Goal: Communication & Community: Answer question/provide support

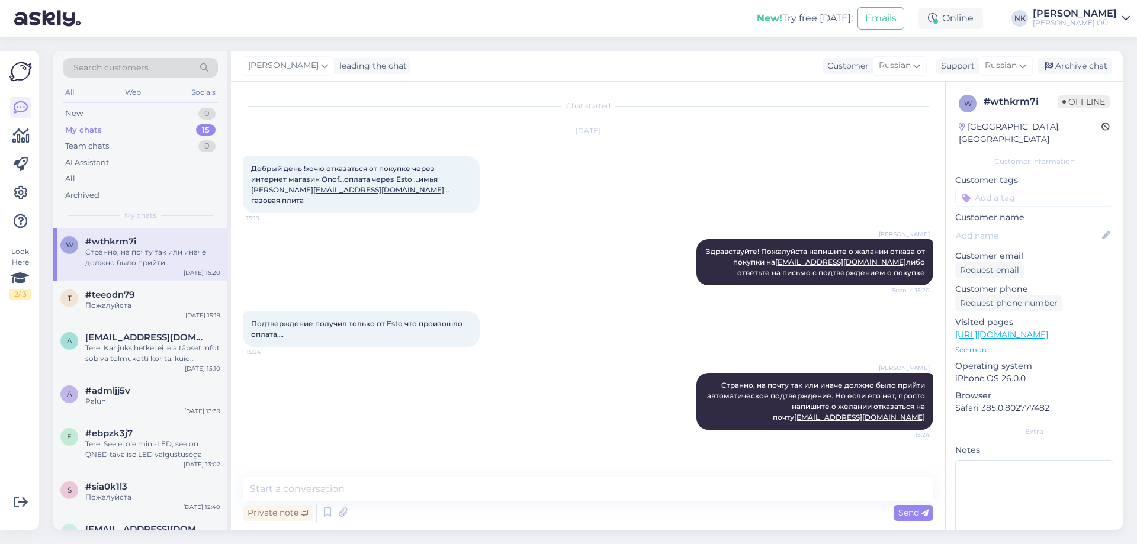
click at [713, 197] on div "[DATE] Добрый день !хочю отказаться от покупке через интернет магазин Onof…опла…" at bounding box center [588, 172] width 690 height 108
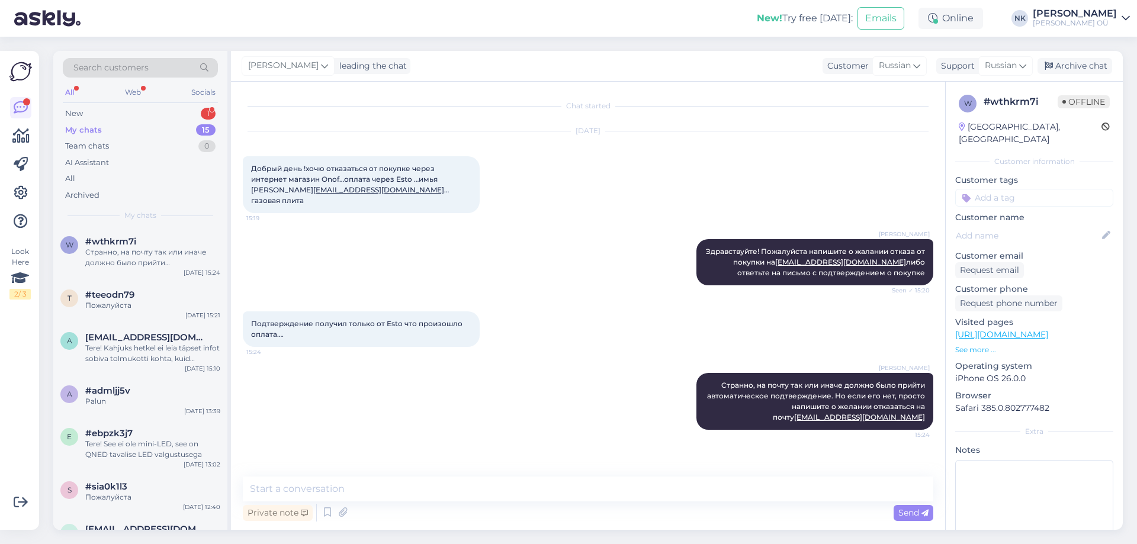
click at [168, 98] on div "All Web Socials" at bounding box center [140, 94] width 155 height 18
click at [169, 112] on div "New 1" at bounding box center [140, 113] width 155 height 17
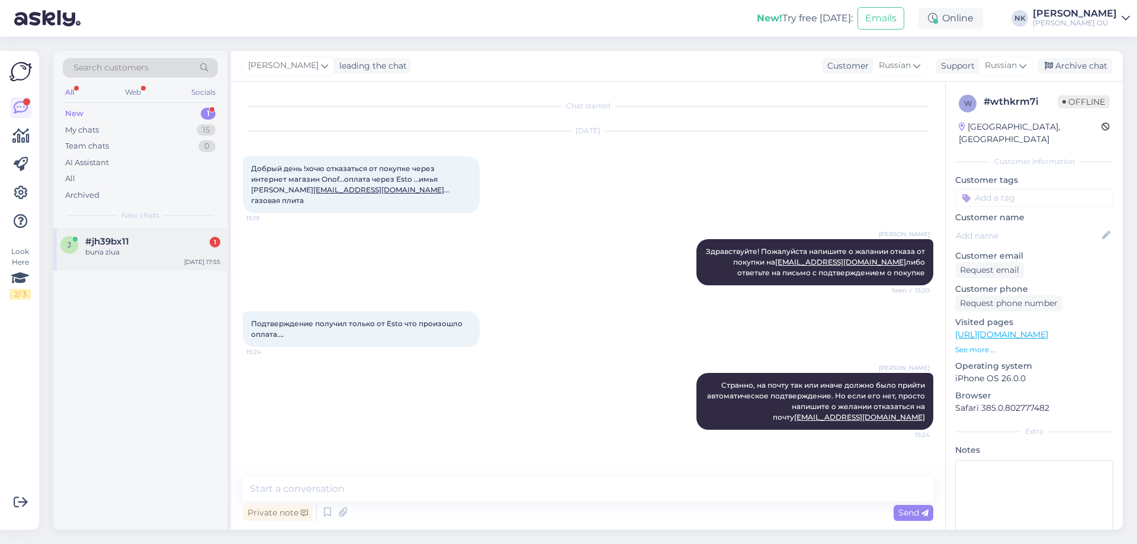
click at [147, 233] on div "j #jh39bx11 1 buna ziua [DATE] 17:55" at bounding box center [140, 249] width 174 height 43
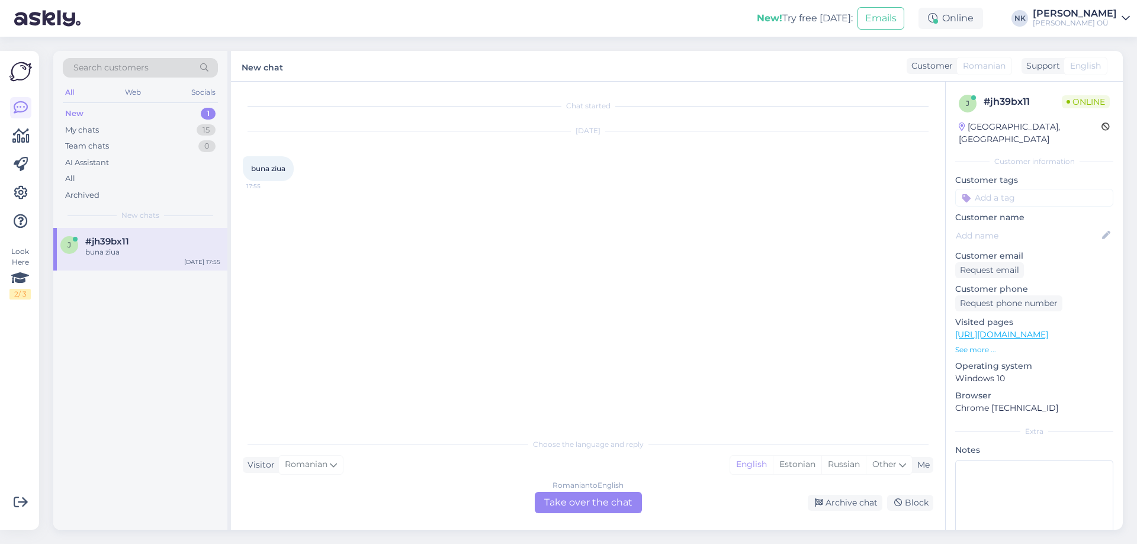
click at [593, 494] on div "Romanian to English Take over the chat" at bounding box center [588, 502] width 107 height 21
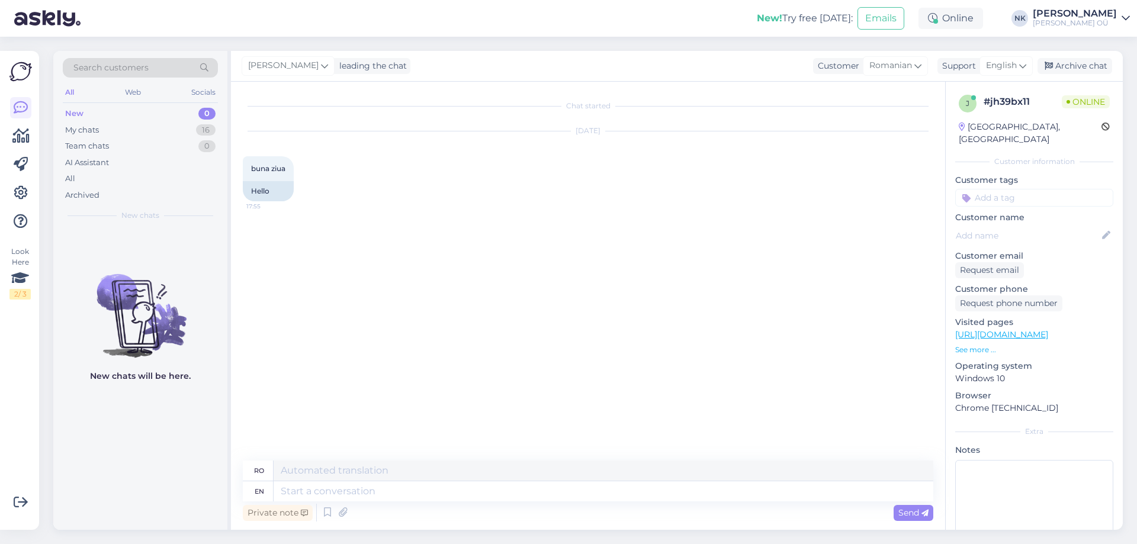
click at [354, 506] on div "Private note Send" at bounding box center [588, 512] width 690 height 22
click at [356, 498] on textarea at bounding box center [602, 491] width 659 height 20
type textarea "Hello,"
type textarea "Buna ziua,"
type textarea "Hello, How ca"
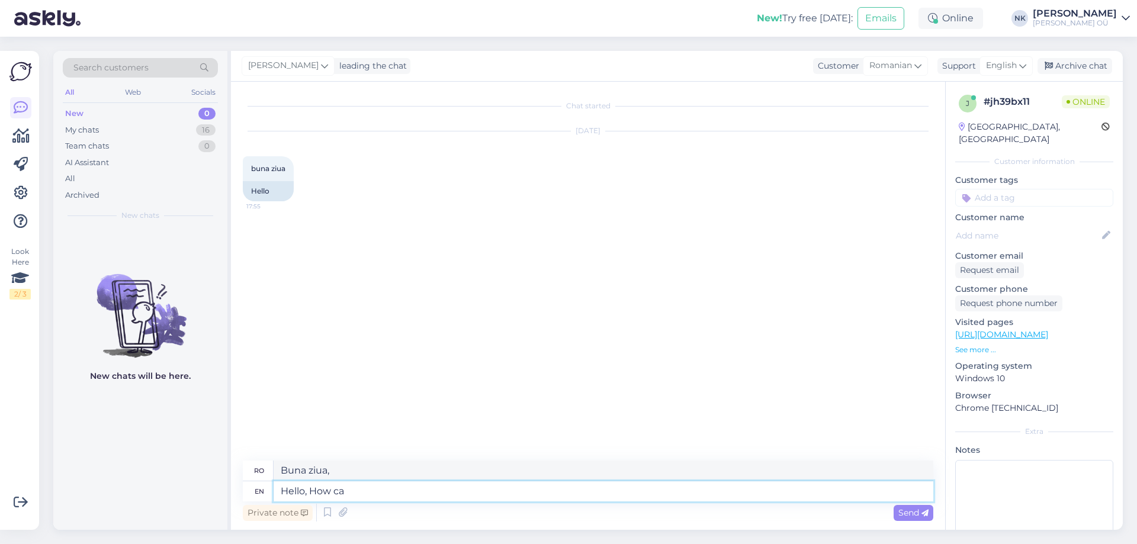
type textarea "Salut, cum"
type textarea "Hello, How can"
type textarea "Bună ziua, cum se poate"
type textarea "Hello, How can I"
type textarea "Bună ziua, cum pot"
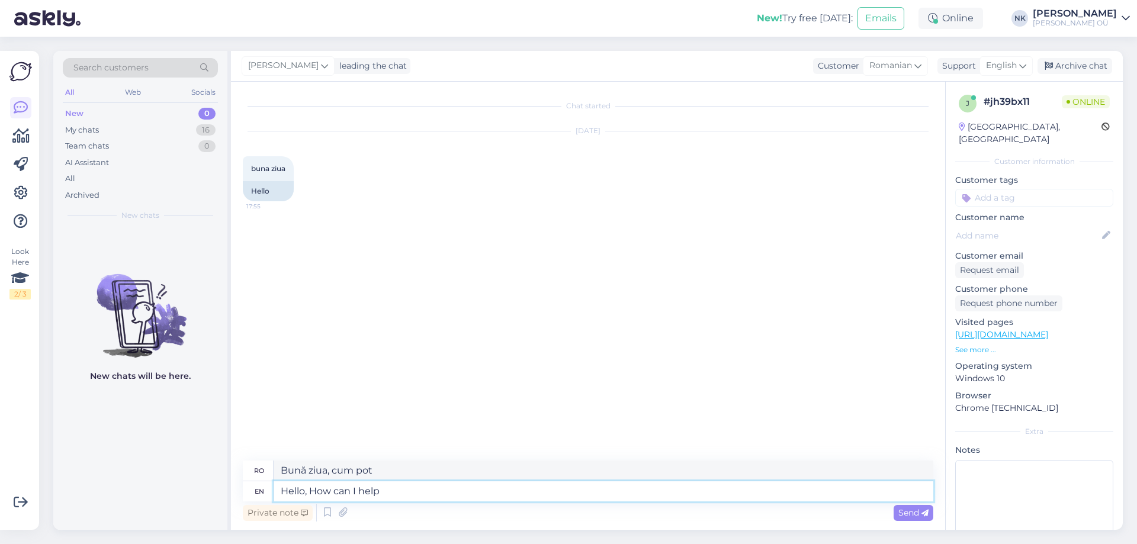
type textarea "Hello, How can I help"
type textarea "Bună ziua, cum te pot ajuta?"
drag, startPoint x: 401, startPoint y: 495, endPoint x: 220, endPoint y: 480, distance: 182.4
click at [220, 480] on div "Search customers All Web Socials New 0 My chats 16 Team chats 0 AI Assistant Al…" at bounding box center [587, 290] width 1069 height 479
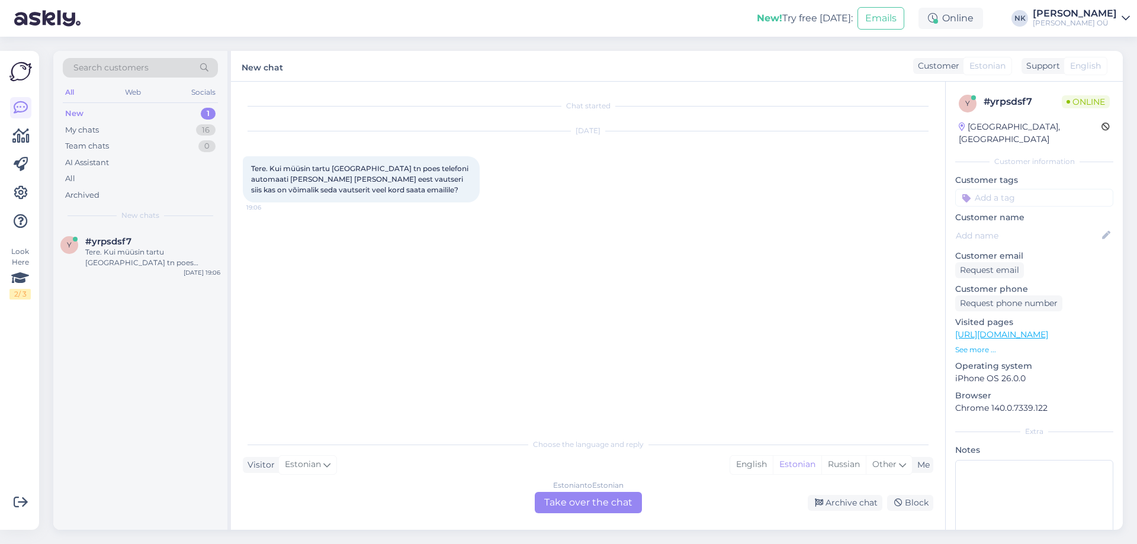
click at [571, 503] on div "Estonian to Estonian Take over the chat" at bounding box center [588, 502] width 107 height 21
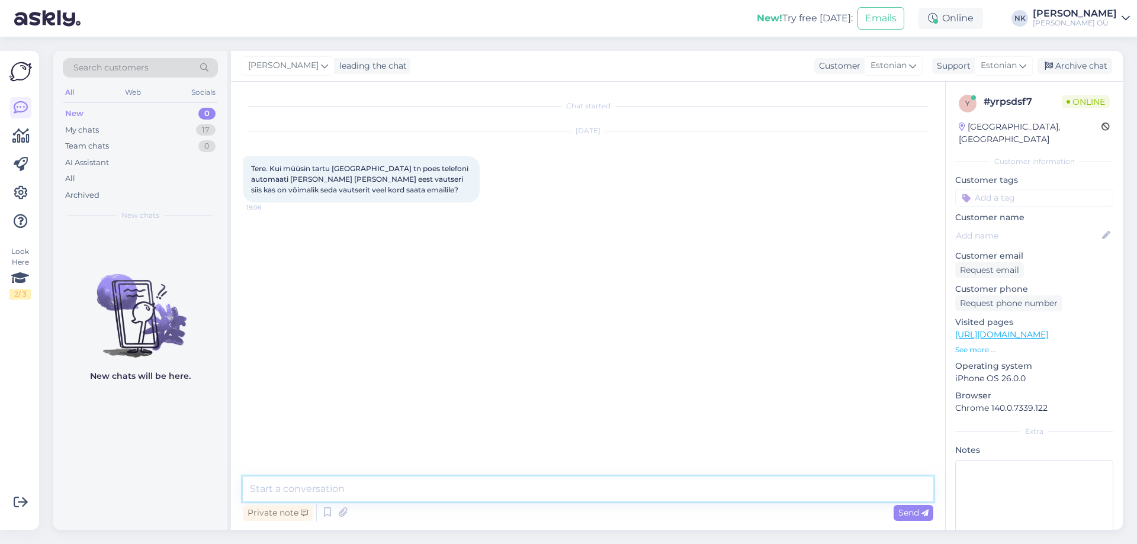
click at [534, 493] on textarea at bounding box center [588, 489] width 690 height 25
click at [374, 493] on textarea "Tere! Hetkel ei oska öelda, soovitan kirjutada uuesti esmaspäeval" at bounding box center [588, 489] width 690 height 25
click at [277, 489] on textarea "Tere! Hetkel ei oska öelda, soovitan kirjutada uuesti esmaspäeval" at bounding box center [588, 489] width 690 height 25
click at [636, 495] on textarea "Tere! Kahjuks hetkel ei oska öelda, soovitan kirjutada uuesti esmaspäeval" at bounding box center [588, 489] width 690 height 25
drag, startPoint x: 631, startPoint y: 493, endPoint x: 273, endPoint y: 488, distance: 358.2
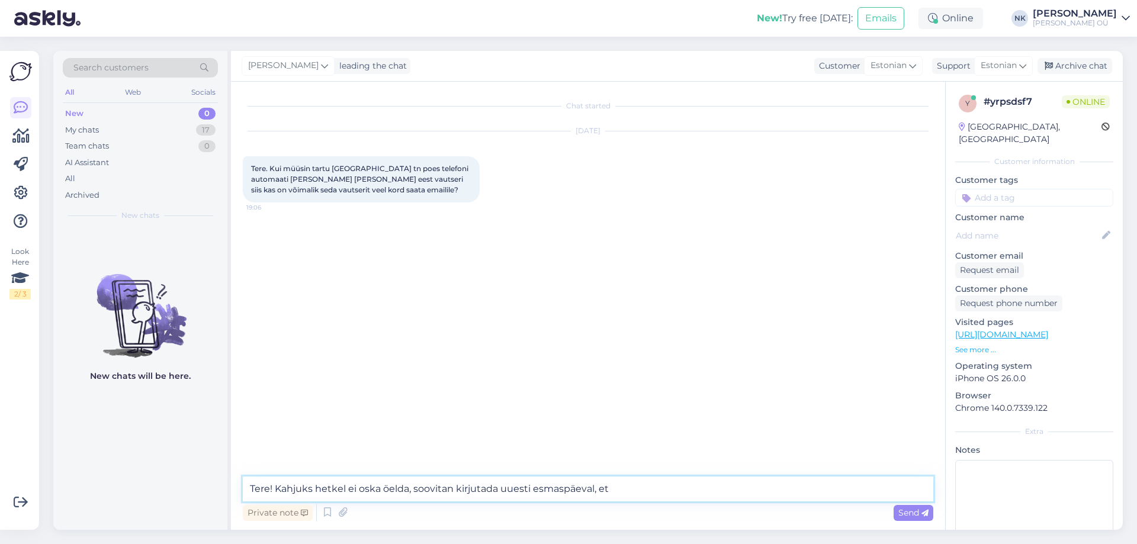
click at [273, 488] on textarea "Tere! Kahjuks hetkel ei oska öelda, soovitan kirjutada uuesti esmaspäeval, et" at bounding box center [588, 489] width 690 height 25
click at [477, 490] on textarea "Tere! [PERSON_NAME] kirjutage oma nimi ja telefoninumbri [EMAIL_ADDRESS][DOMAIN…" at bounding box center [588, 489] width 690 height 25
click at [482, 490] on textarea "Tere! [PERSON_NAME] kirjutage oma nimi ja telefoninumbri [EMAIL_ADDRESS][DOMAIN…" at bounding box center [588, 489] width 690 height 25
click at [333, 491] on textarea "Tere! Palun kirjutage oma nimi ja [EMAIL_ADDRESS][DOMAIN_NAME] meilile ja kirje…" at bounding box center [588, 489] width 690 height 25
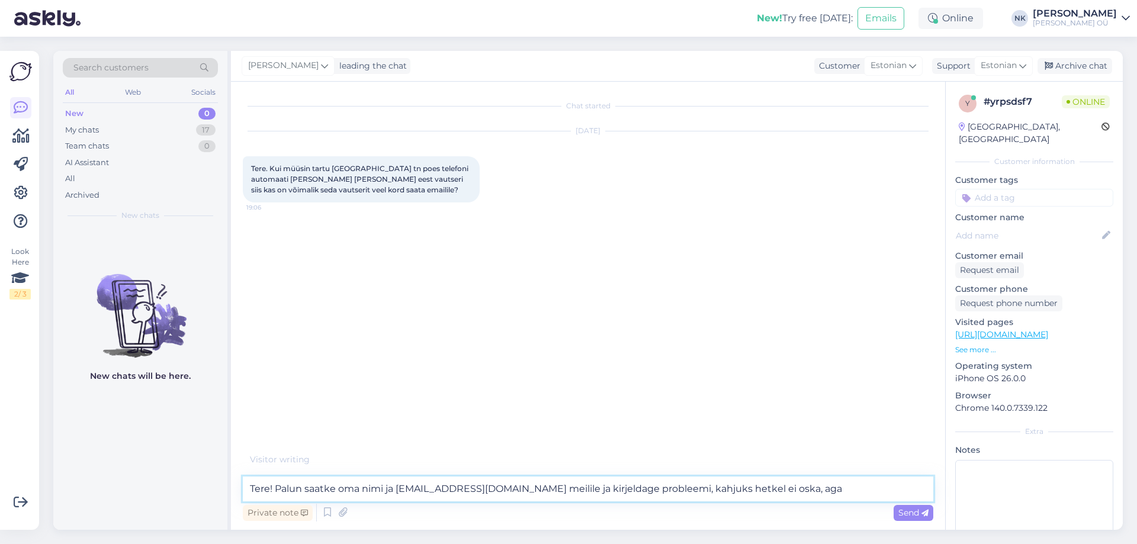
click at [477, 487] on textarea "Tere! Palun saatke oma nimi ja [EMAIL_ADDRESS][DOMAIN_NAME] meilile ja kirjelda…" at bounding box center [588, 489] width 690 height 25
drag, startPoint x: 485, startPoint y: 490, endPoint x: 465, endPoint y: 488, distance: 20.2
click at [465, 488] on textarea "Tere! Palun saatke oma nimi ja [EMAIL_ADDRESS][DOMAIN_NAME] meilile ja kirjelda…" at bounding box center [588, 489] width 690 height 25
click at [671, 501] on textarea "Tere! Palun saatke oma nimi ja telefoninumbri @[DOMAIN_NAME] meilile ja kirjeld…" at bounding box center [588, 489] width 690 height 25
click at [803, 494] on textarea "Tere! Palun saatke oma nimi ja telefoninumbri @[DOMAIN_NAME] meilile ja kirjeld…" at bounding box center [588, 489] width 690 height 25
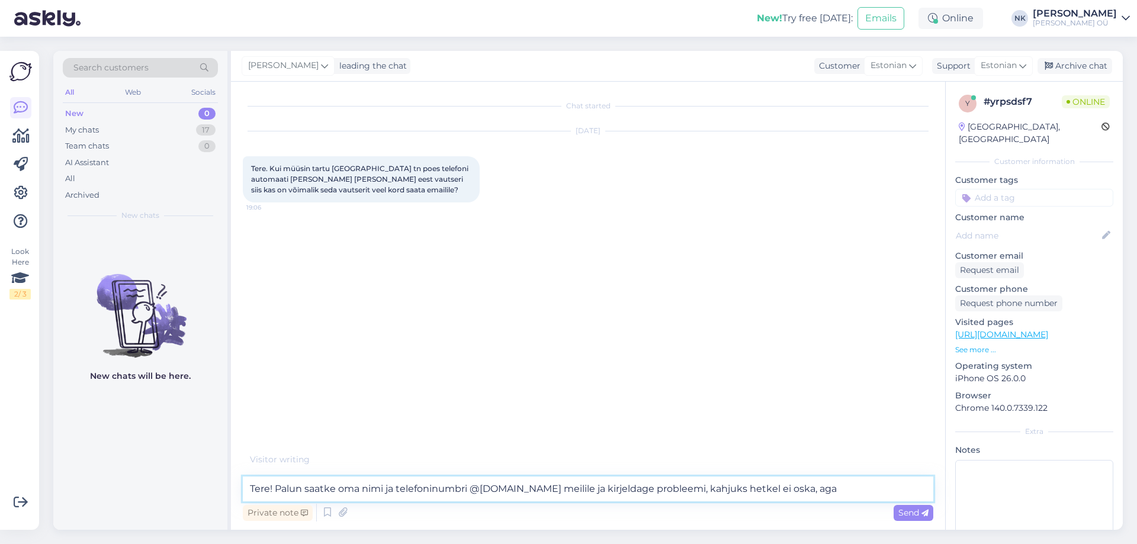
click at [830, 490] on textarea "Tere! Palun saatke oma nimi ja telefoninumbri @[DOMAIN_NAME] meilile ja kirjeld…" at bounding box center [588, 489] width 690 height 25
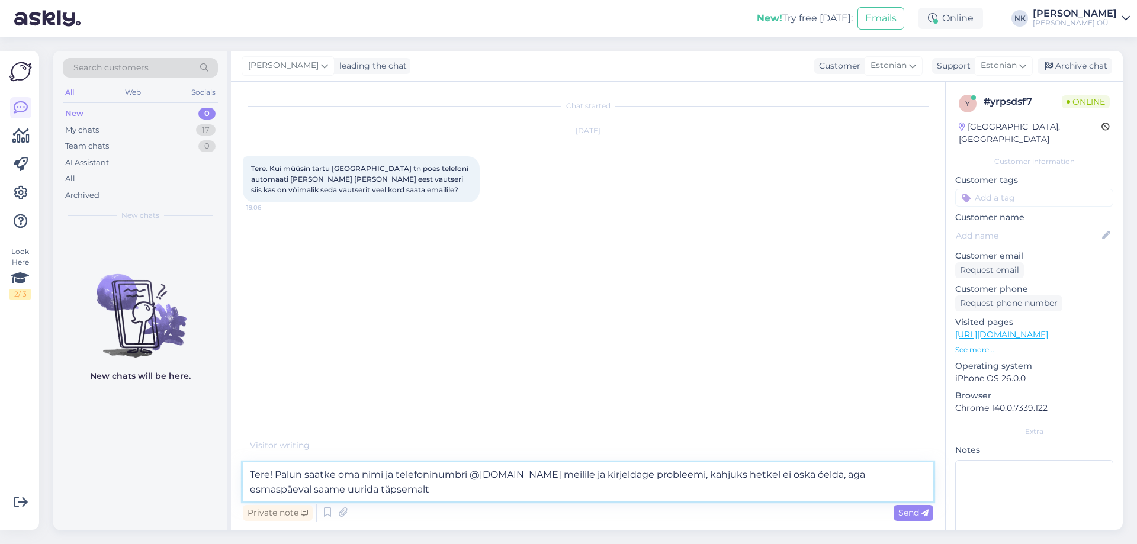
click at [889, 475] on textarea "Tere! Palun saatke oma nimi ja telefoninumbri @[DOMAIN_NAME] meilile ja kirjeld…" at bounding box center [588, 481] width 690 height 39
click at [609, 484] on textarea "Tere! [PERSON_NAME] saatke oma nimi ja telefoninumbri @[DOMAIN_NAME] meilile ja…" at bounding box center [588, 481] width 690 height 39
type textarea "Tere! Palun saatke oma nimi ja telefoninumbri @[DOMAIN_NAME] meilile ja kirjeld…"
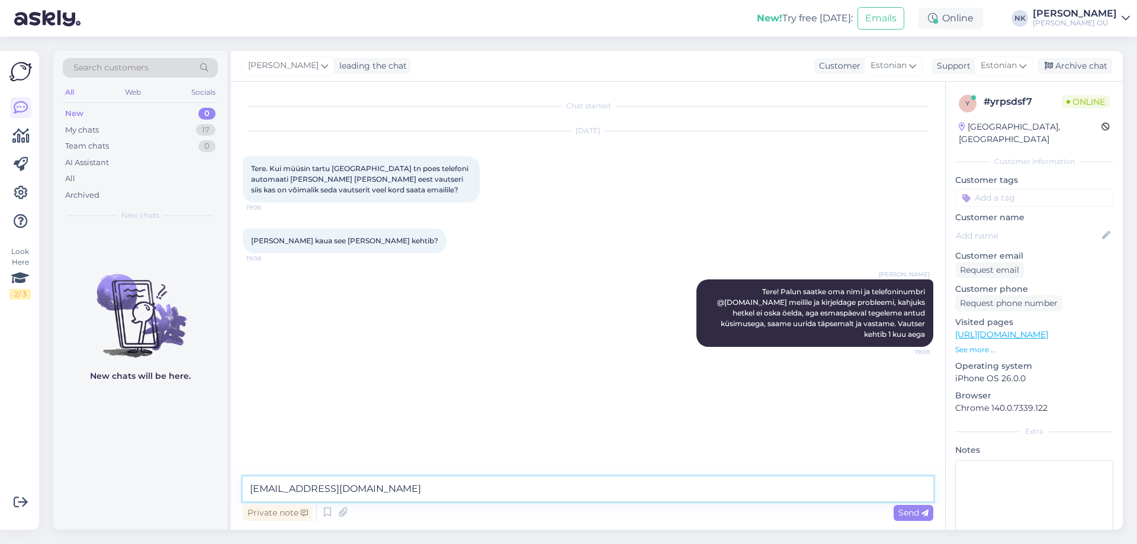
type textarea "[EMAIL_ADDRESS][DOMAIN_NAME] *"
click at [337, 493] on textarea at bounding box center [588, 489] width 690 height 25
type textarea "З"
type textarea "Palun"
